Goal: Book appointment/travel/reservation

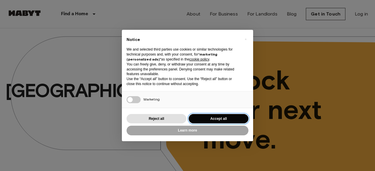
click at [210, 120] on button "Accept all" at bounding box center [218, 119] width 60 height 10
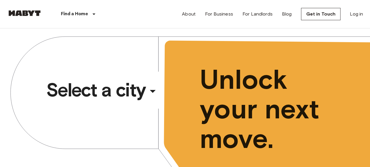
click at [153, 94] on div "​" at bounding box center [161, 96] width 60 height 12
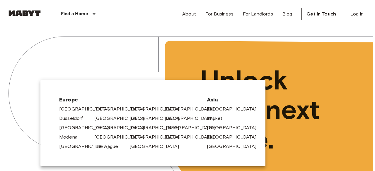
click at [169, 127] on link "[GEOGRAPHIC_DATA]" at bounding box center [194, 127] width 56 height 7
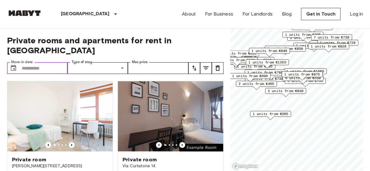
click at [49, 62] on input "Move-in date" at bounding box center [45, 68] width 46 height 12
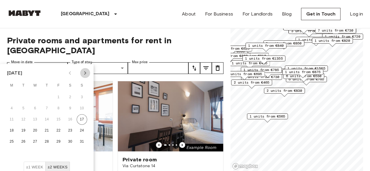
click at [84, 74] on icon "Next month" at bounding box center [85, 73] width 2 height 4
click at [84, 110] on button "14" at bounding box center [82, 108] width 11 height 11
type input "**********"
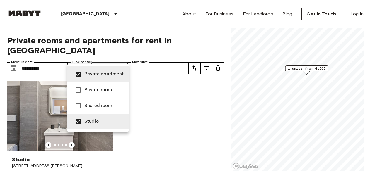
click at [179, 50] on div at bounding box center [187, 85] width 375 height 171
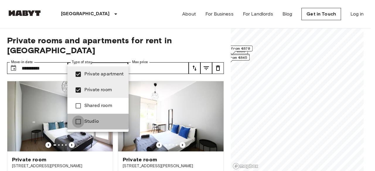
type input "**********"
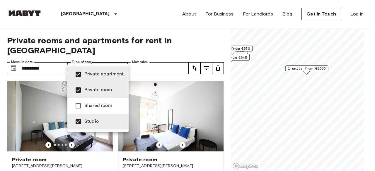
click at [0, 80] on div at bounding box center [187, 85] width 375 height 171
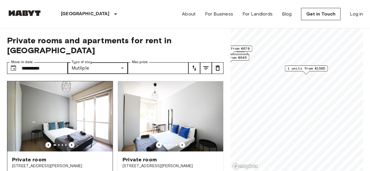
click at [70, 142] on icon "Previous image" at bounding box center [72, 145] width 6 height 6
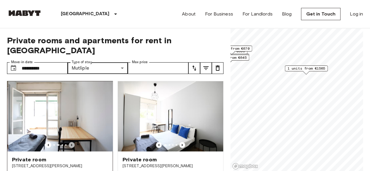
click at [70, 142] on icon "Previous image" at bounding box center [72, 145] width 6 height 6
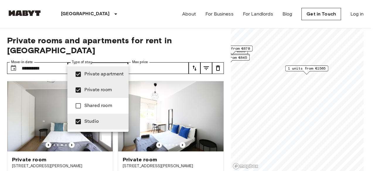
click at [121, 60] on div at bounding box center [187, 85] width 375 height 171
